Goal: Transaction & Acquisition: Purchase product/service

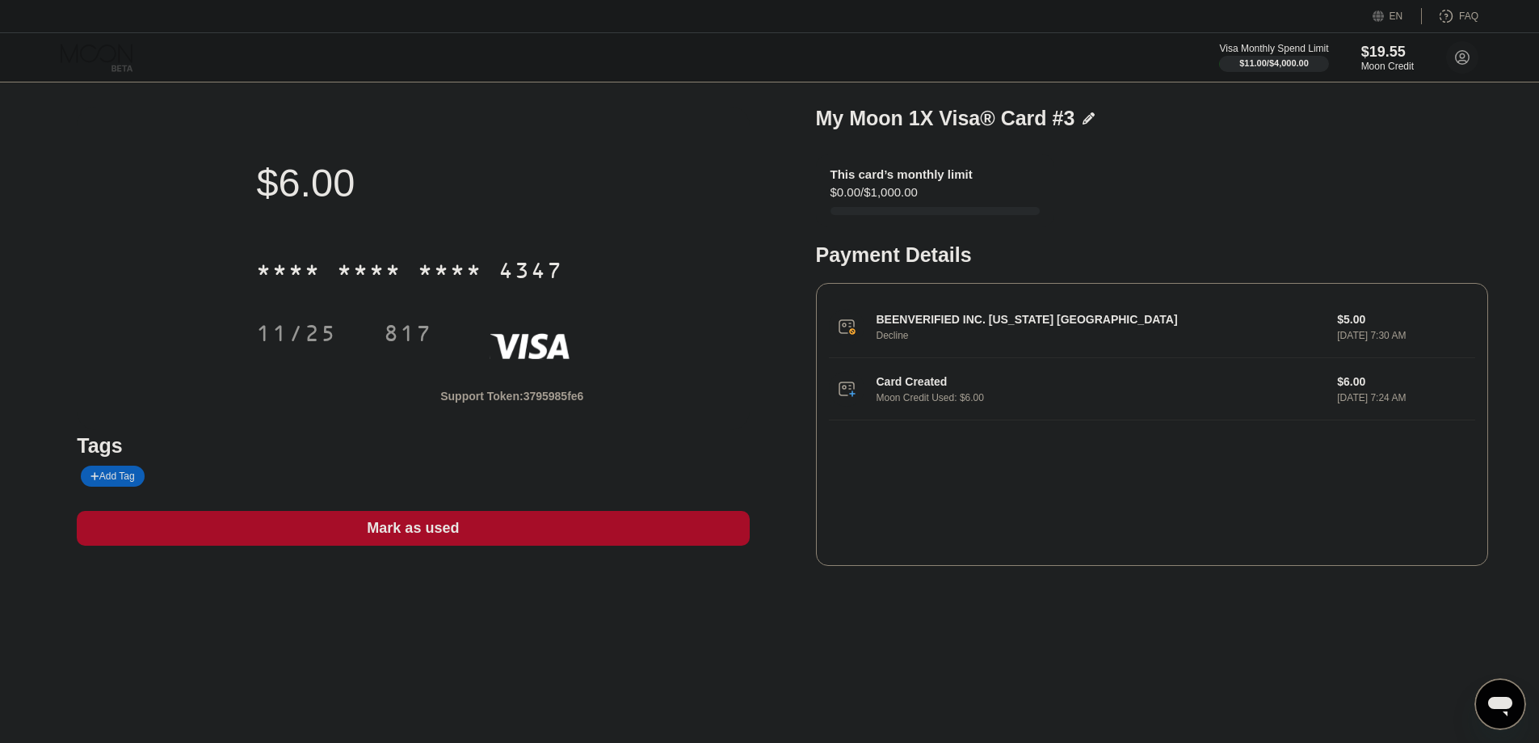
click at [81, 49] on icon at bounding box center [98, 58] width 75 height 28
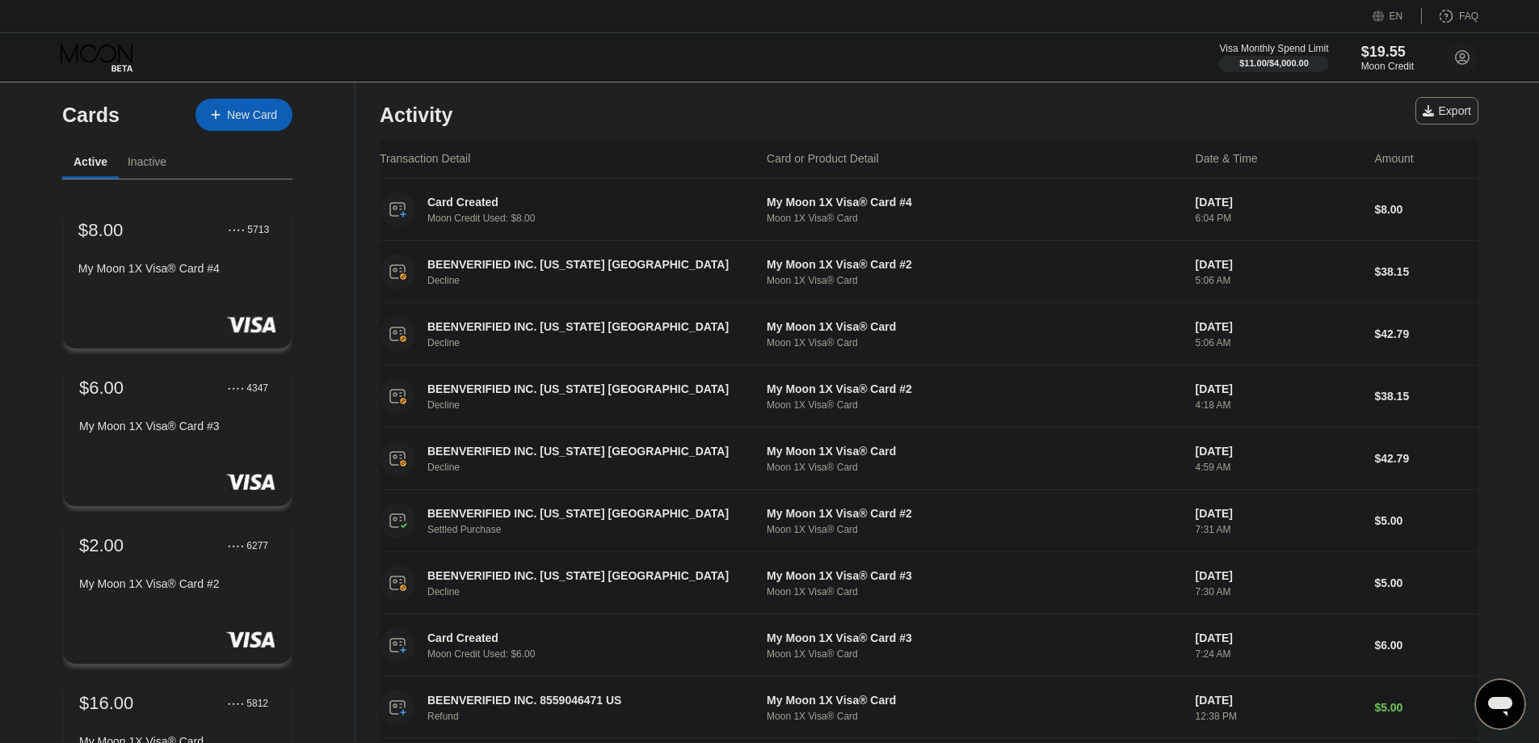
click at [229, 275] on div "My Moon 1X Visa® Card #4" at bounding box center [177, 268] width 198 height 13
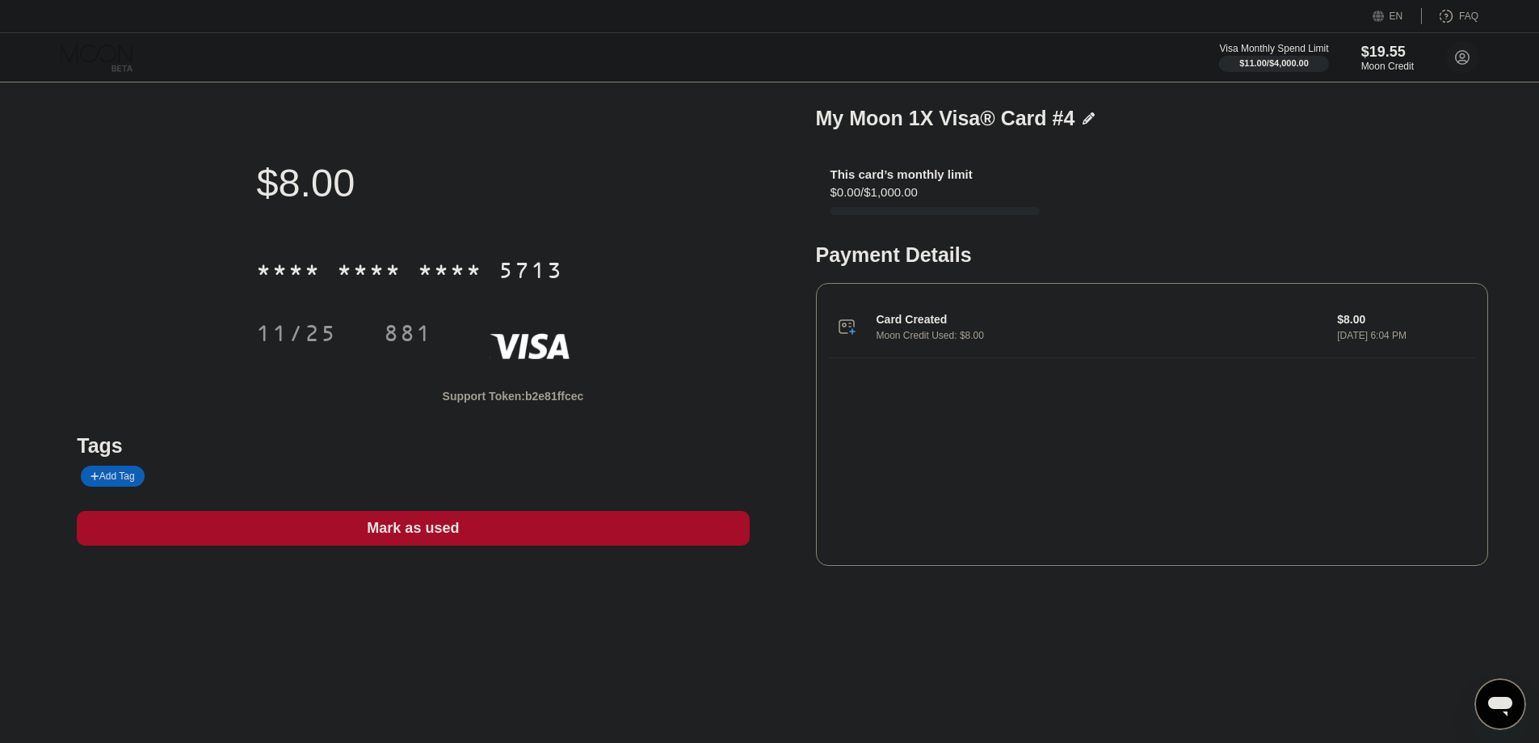
click at [99, 58] on icon at bounding box center [98, 58] width 75 height 28
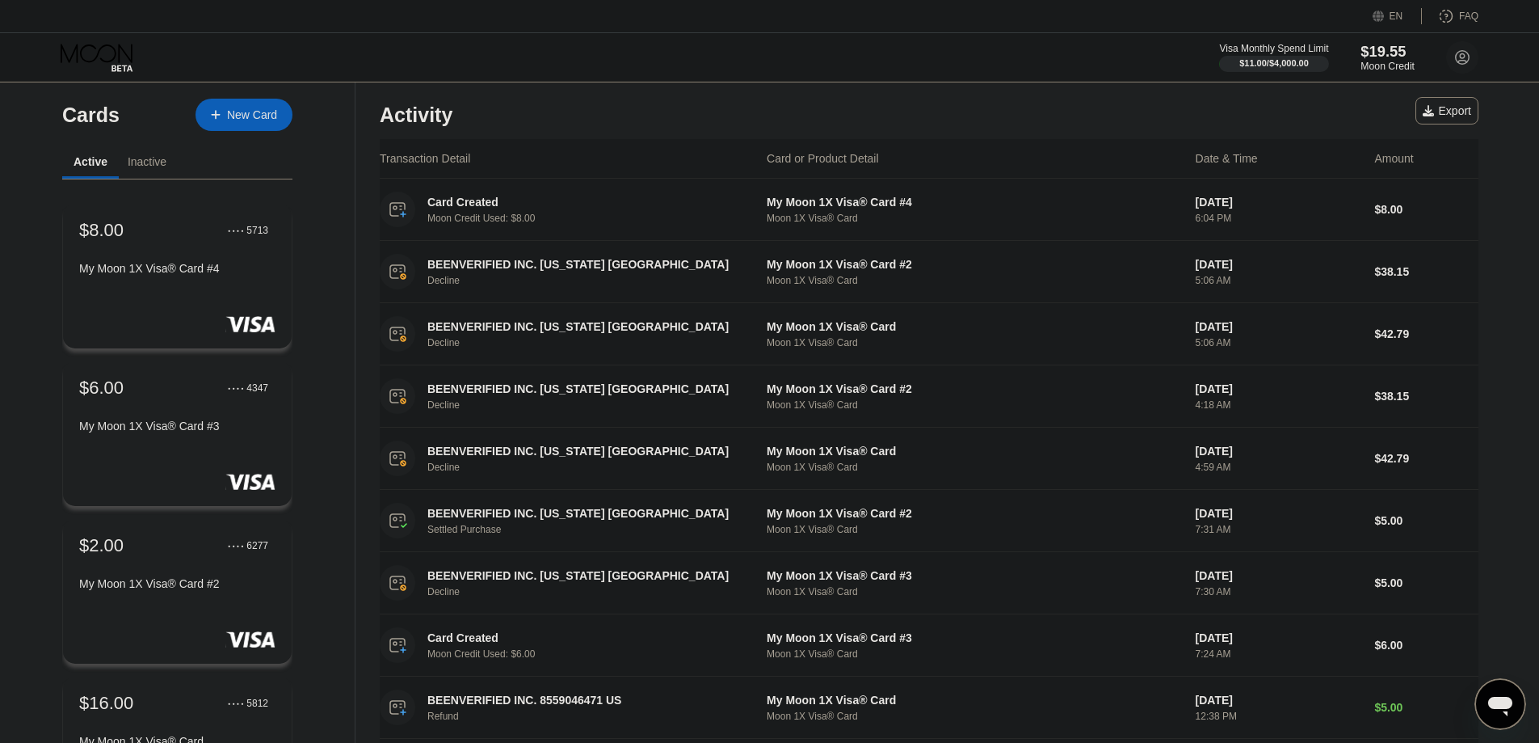
click at [1382, 59] on div "$19.55" at bounding box center [1388, 51] width 54 height 17
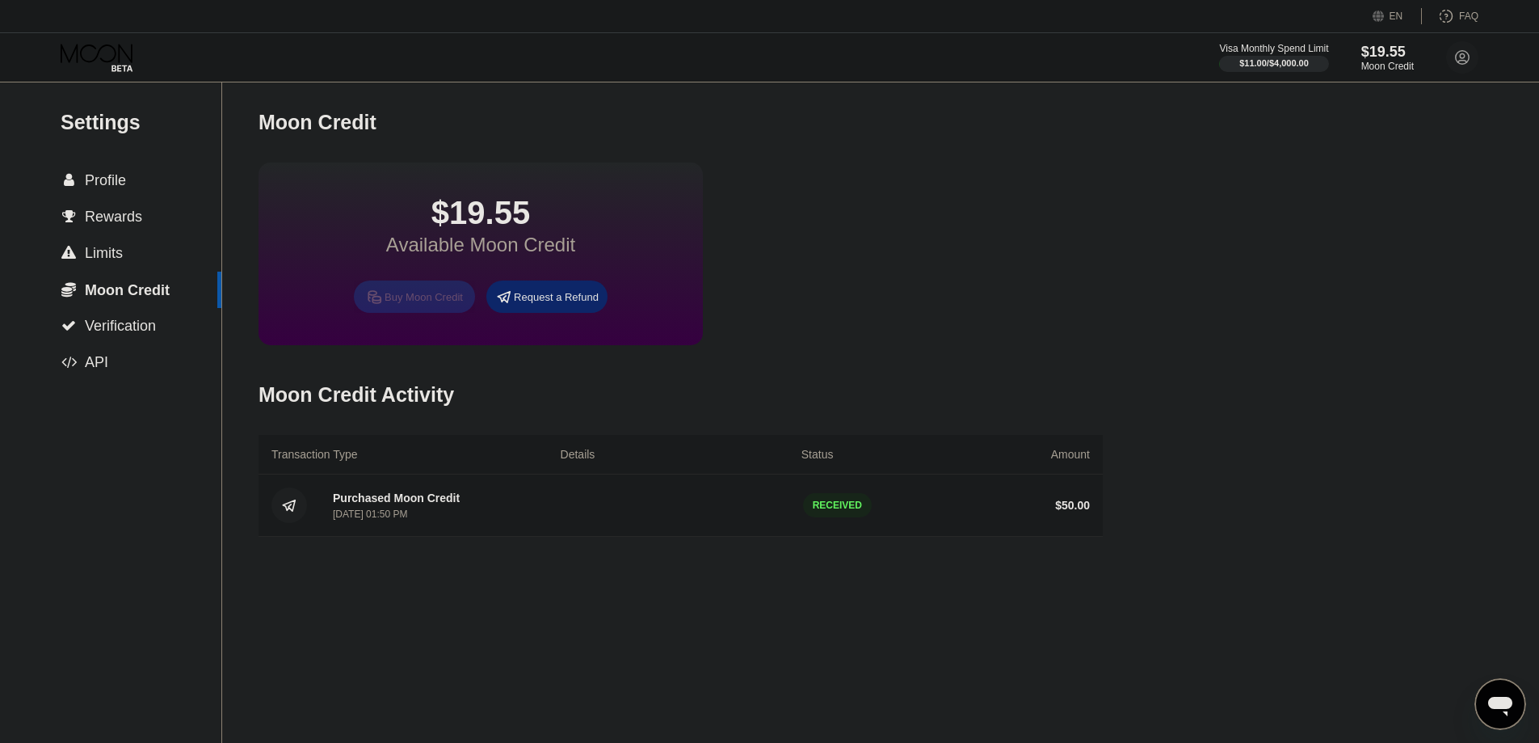
click at [410, 313] on div "Buy Moon Credit" at bounding box center [414, 296] width 121 height 32
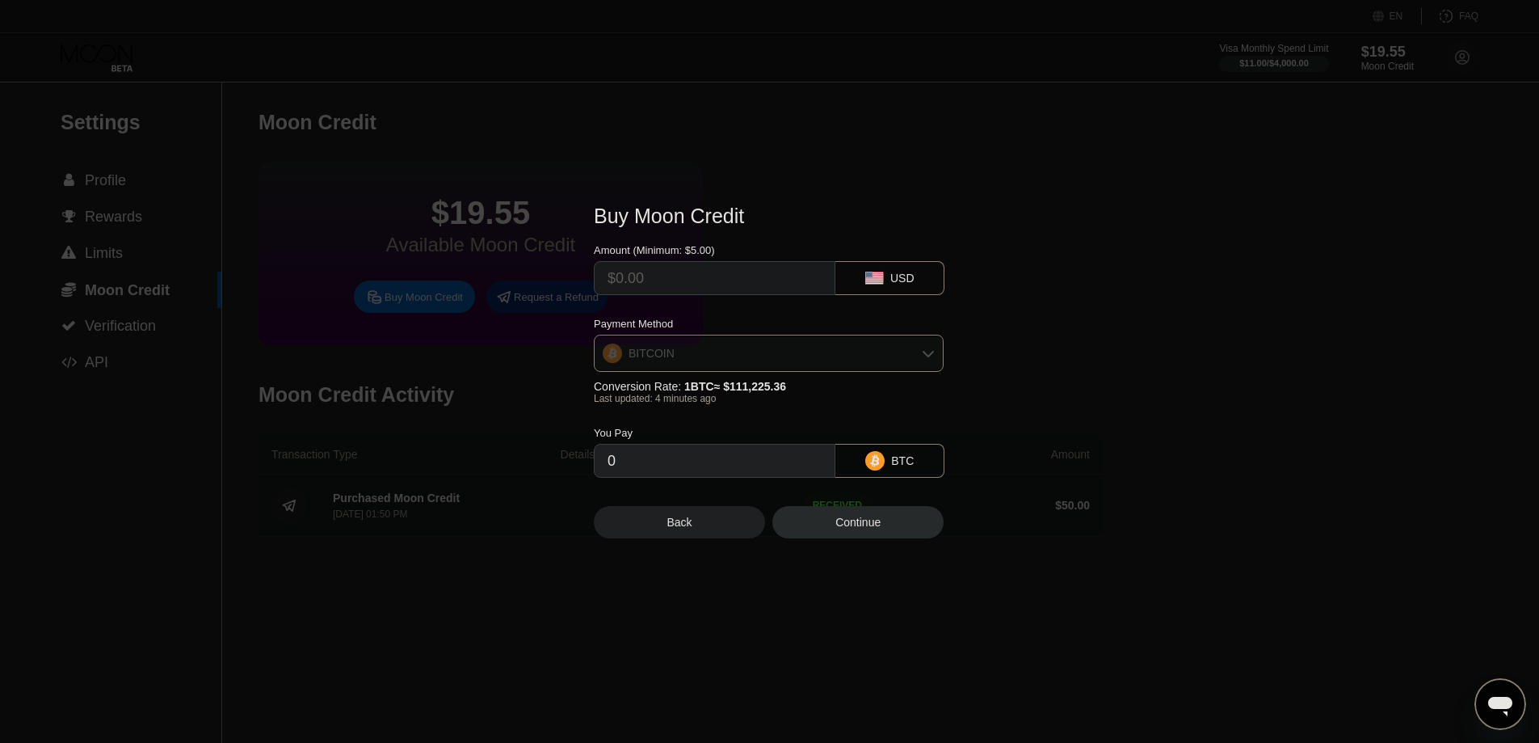
click at [686, 344] on div "BITCOIN" at bounding box center [769, 353] width 348 height 32
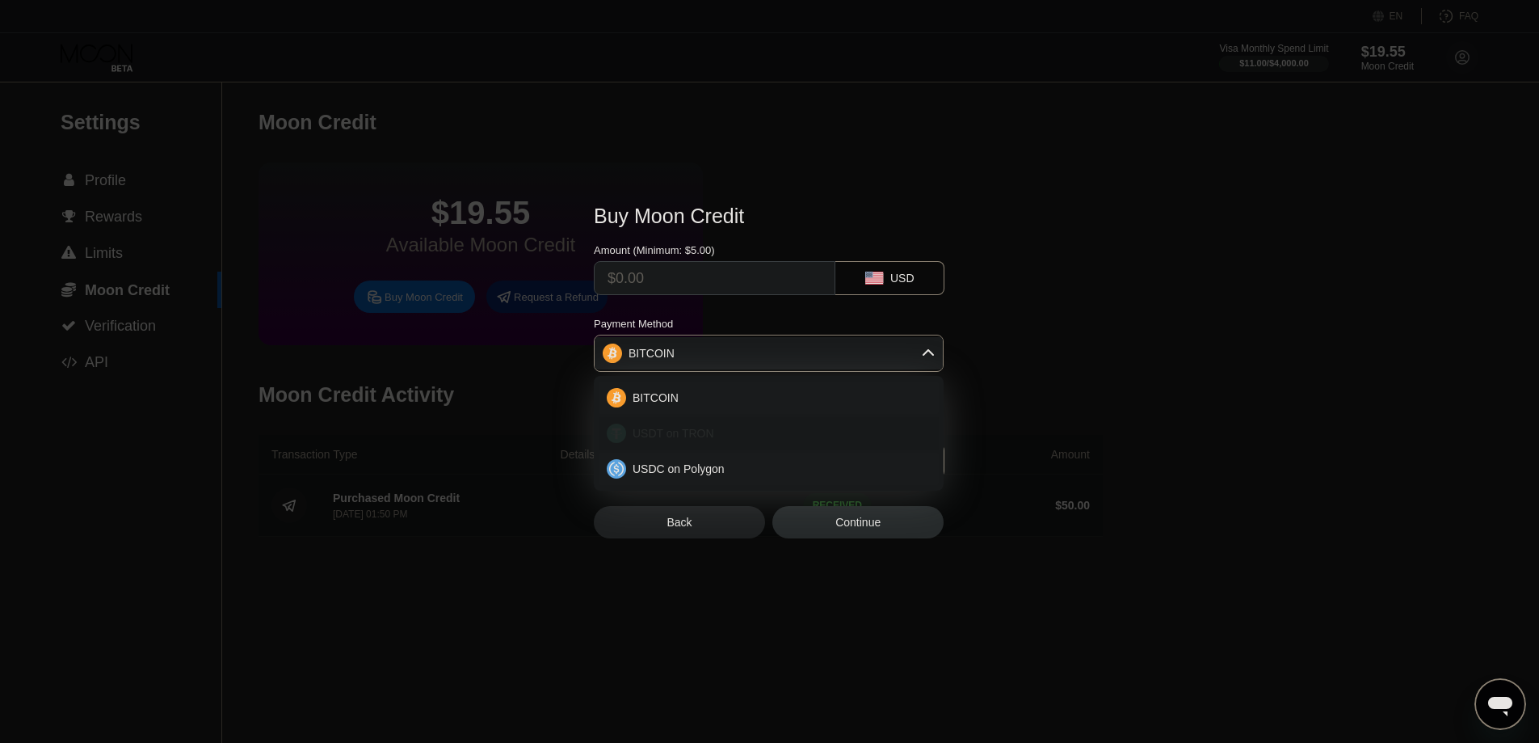
click at [721, 431] on div "USDT on TRON" at bounding box center [778, 433] width 305 height 13
type input "0.00"
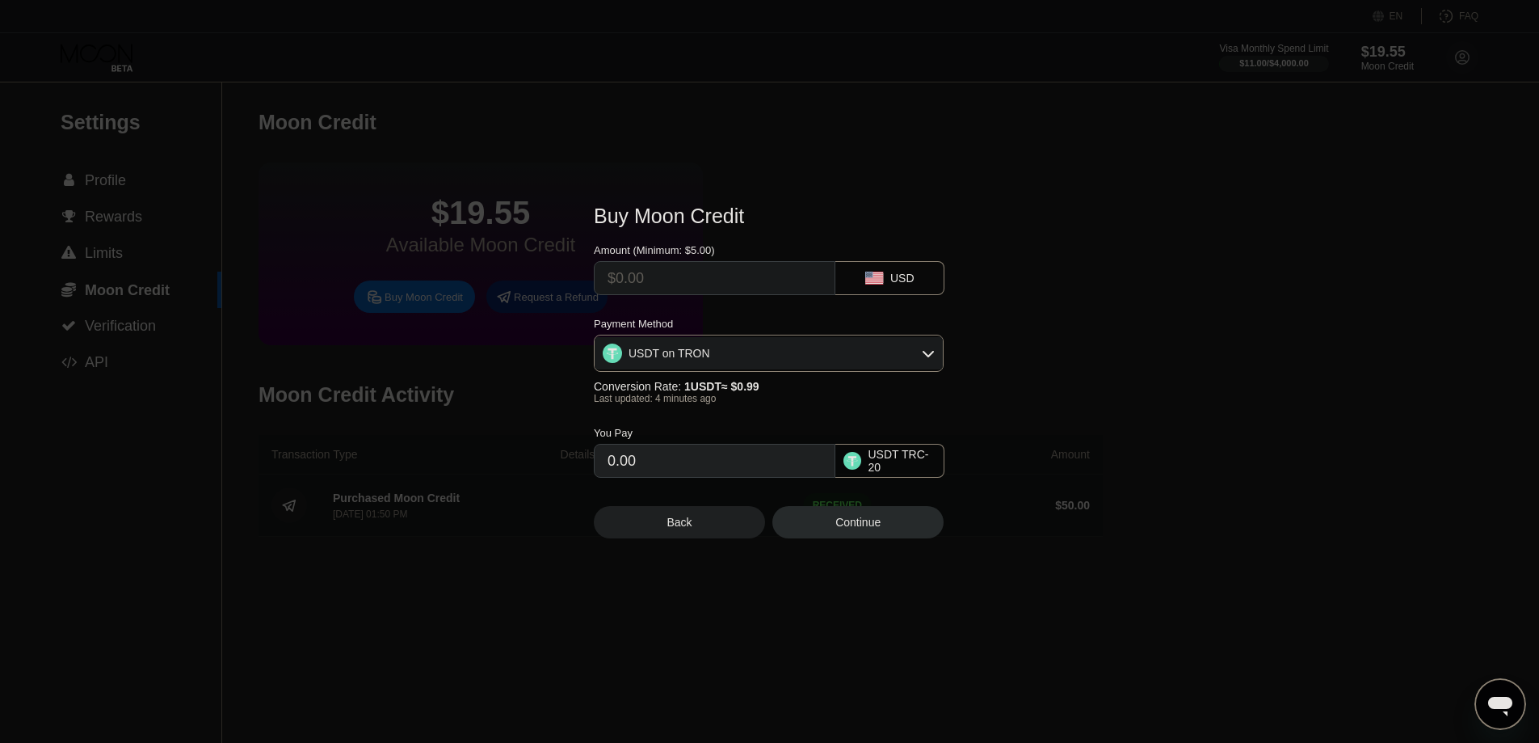
click at [697, 276] on input "text" at bounding box center [715, 278] width 214 height 32
type input "$70"
type input "70.71"
type input "$70"
click at [886, 536] on div "Continue" at bounding box center [857, 522] width 171 height 32
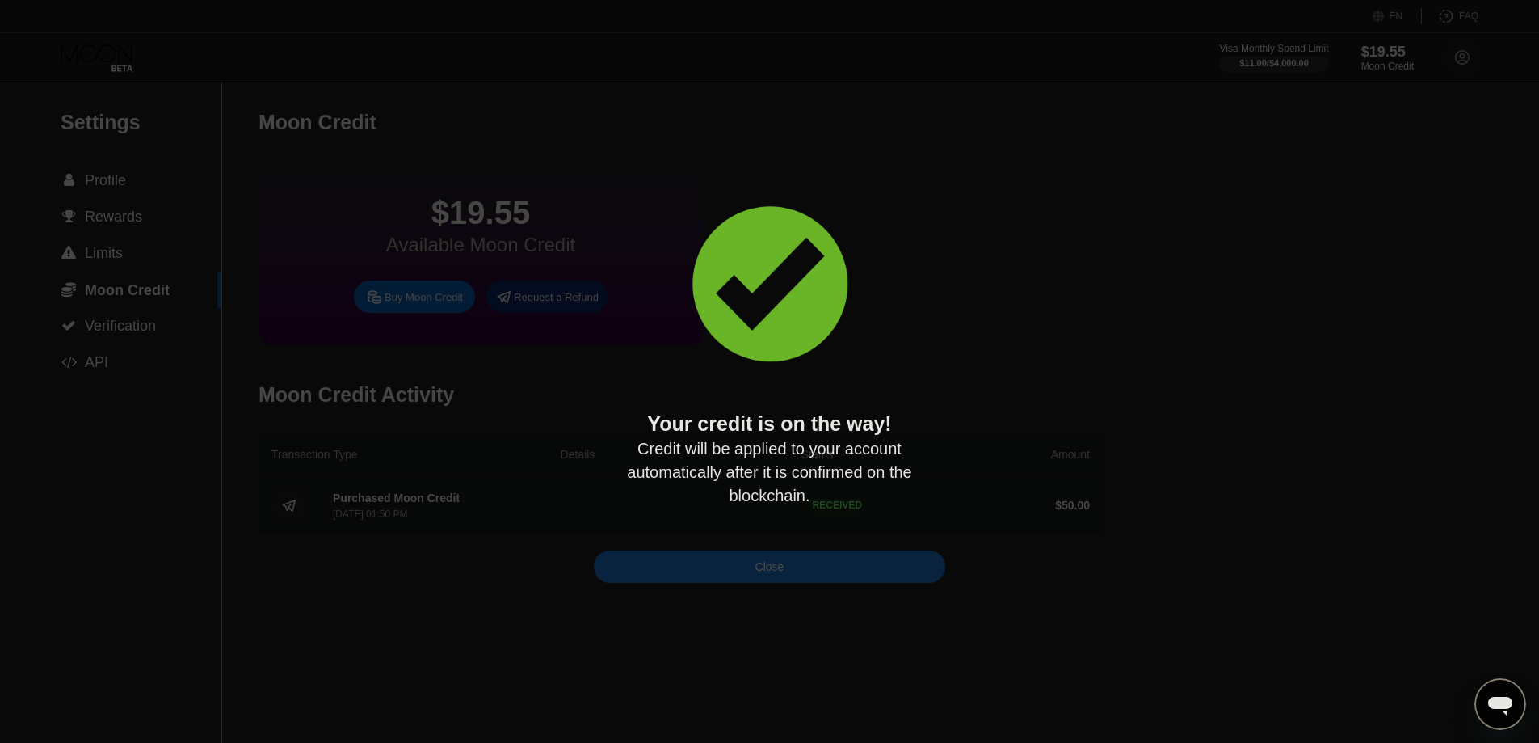
click at [786, 582] on div "Close" at bounding box center [769, 566] width 351 height 32
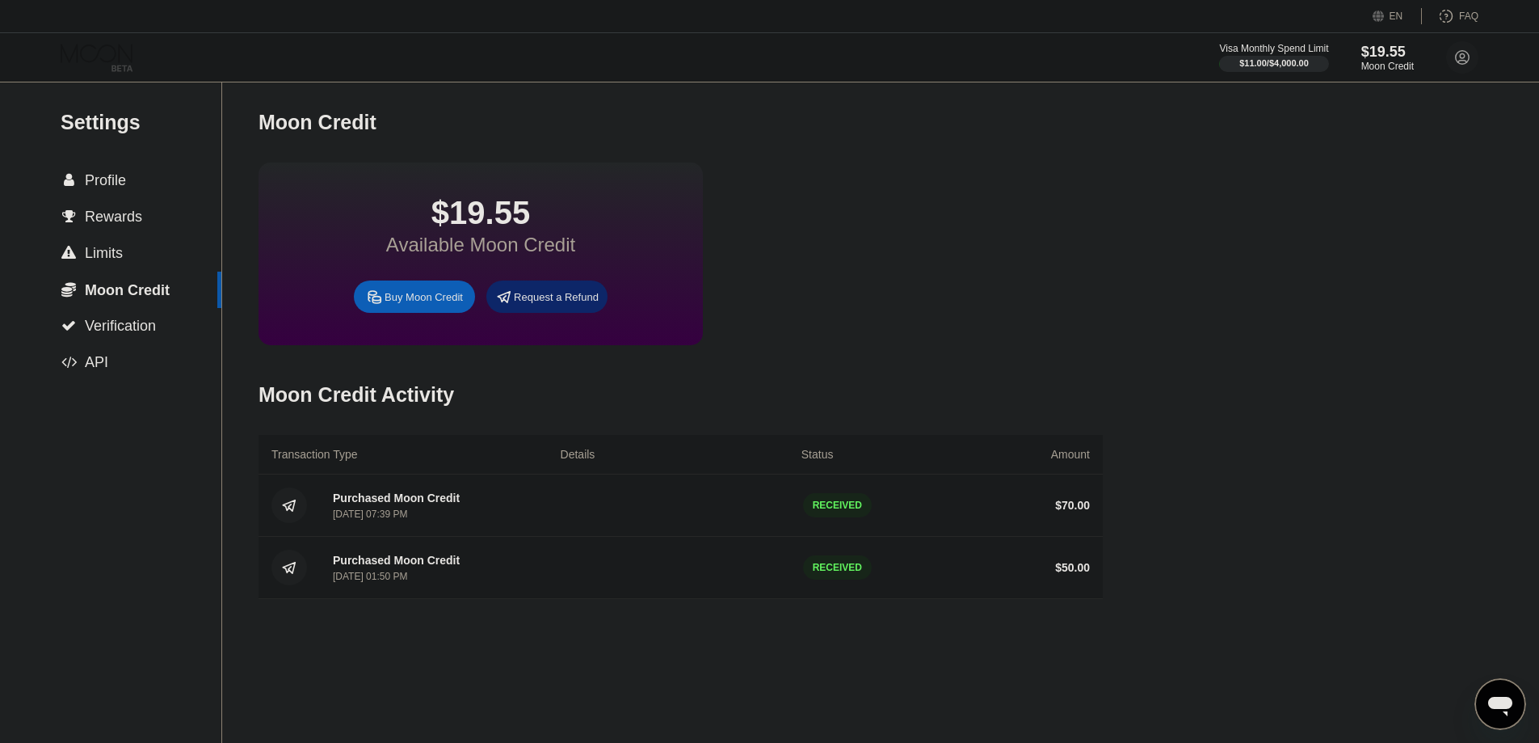
click at [98, 59] on icon at bounding box center [98, 58] width 75 height 28
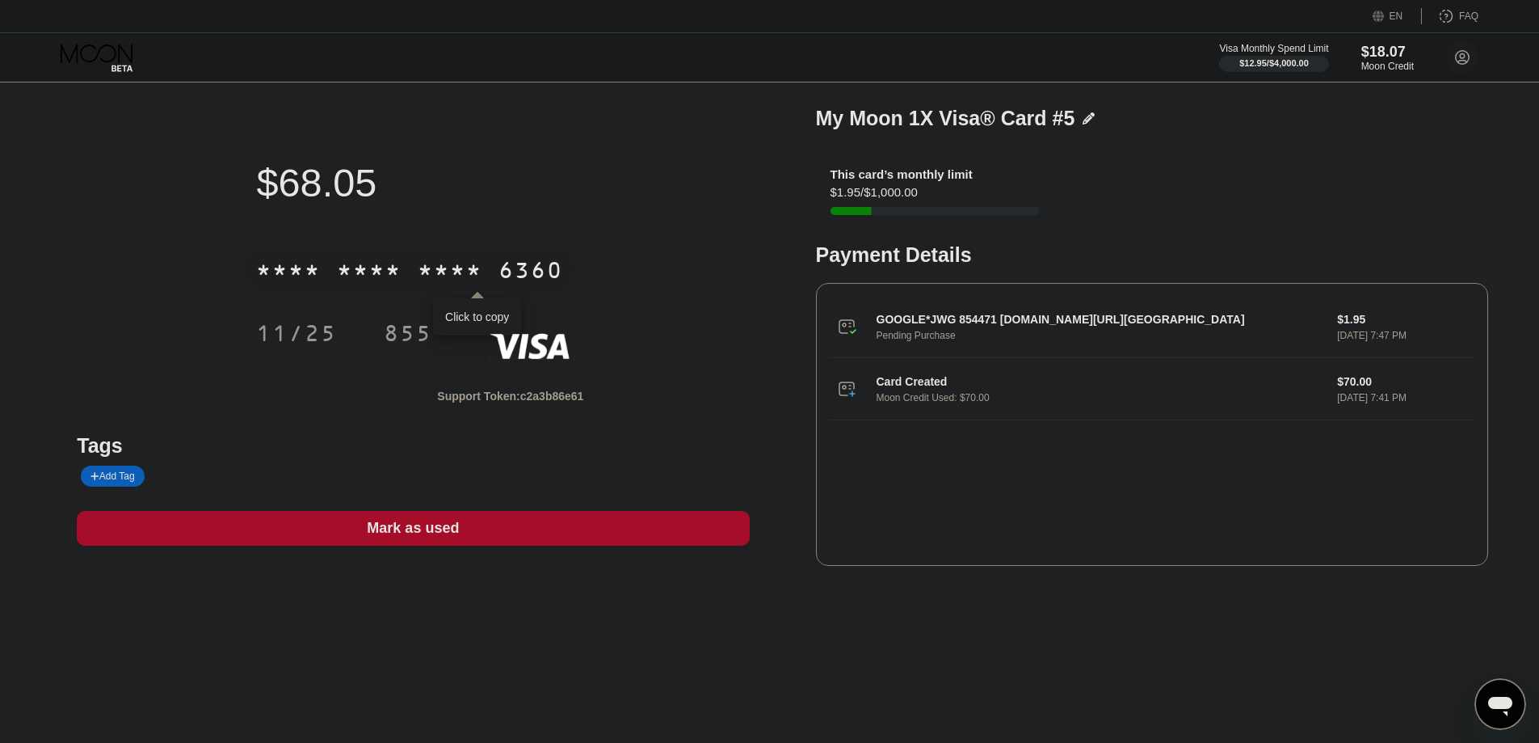
click at [433, 276] on div "* * * *" at bounding box center [450, 272] width 65 height 26
click at [274, 336] on div "11/25" at bounding box center [296, 335] width 81 height 26
click at [381, 325] on div "855" at bounding box center [408, 333] width 73 height 40
